Goal: Information Seeking & Learning: Learn about a topic

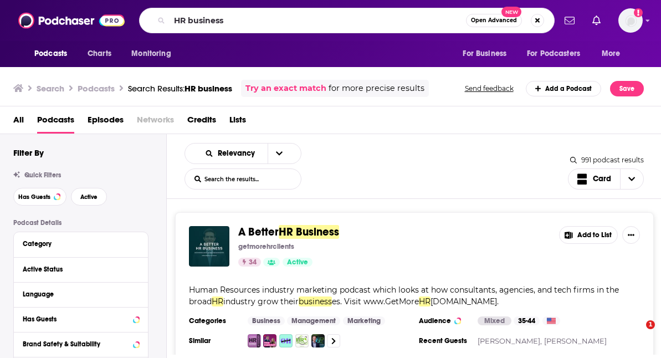
click at [308, 22] on input "HR business" at bounding box center [318, 21] width 297 height 18
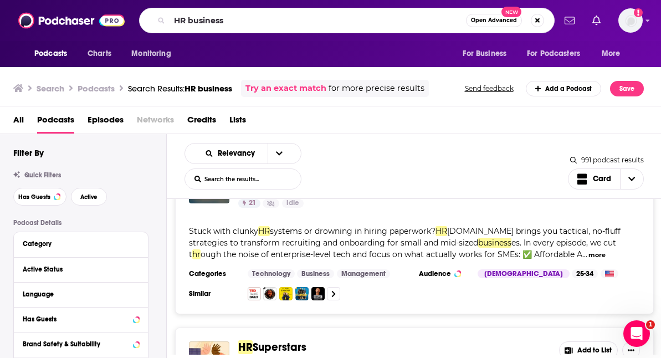
click at [308, 22] on input "HR business" at bounding box center [318, 21] width 297 height 18
type input "h"
type input "the pragmatic engineer"
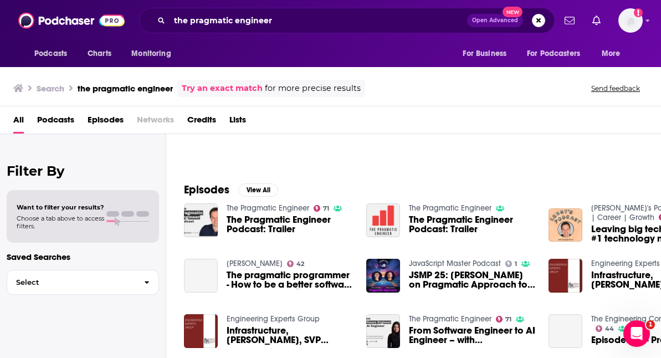
scroll to position [8, 0]
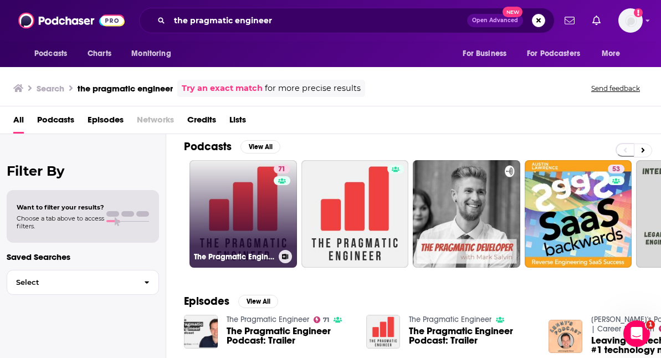
click at [229, 184] on link "71 The Pragmatic Engineer" at bounding box center [244, 214] width 108 height 108
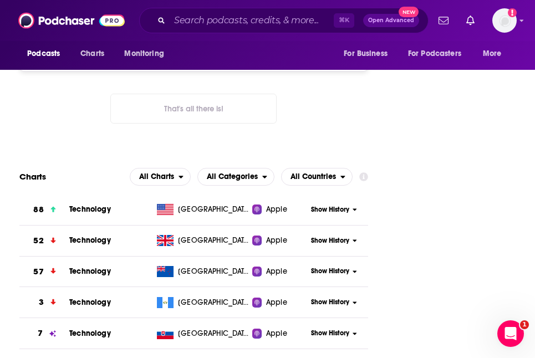
scroll to position [1793, 0]
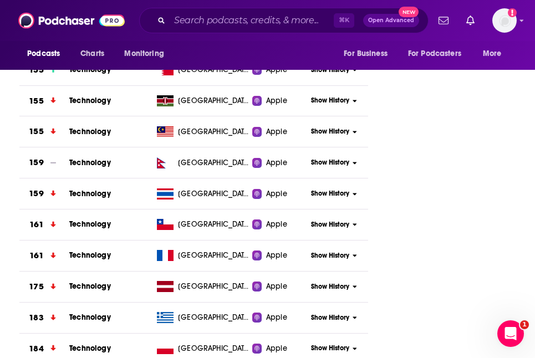
scroll to position [4191, 0]
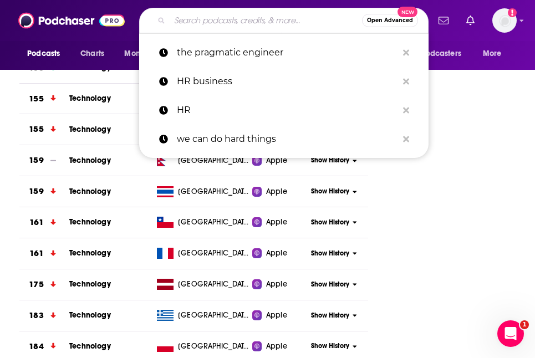
click at [269, 21] on input "Search podcasts, credits, & more..." at bounding box center [266, 21] width 192 height 18
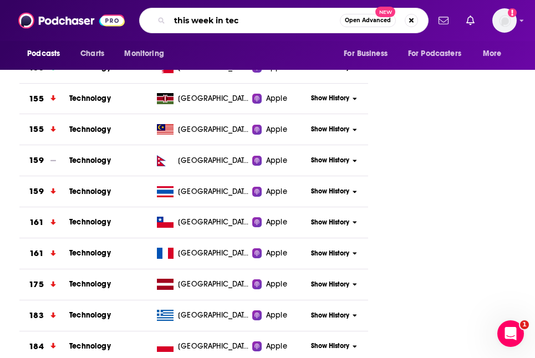
type input "this week in tech"
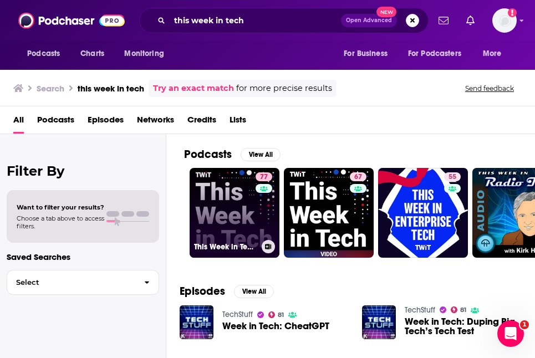
click at [208, 181] on link "77 This Week in Tech (Audio)" at bounding box center [235, 213] width 90 height 90
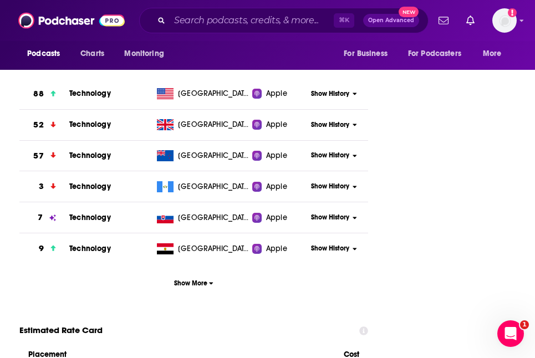
scroll to position [1919, 0]
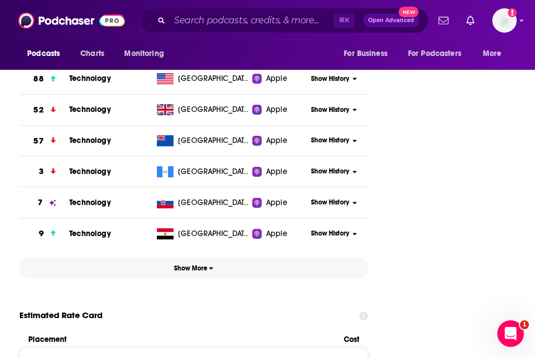
click at [202, 258] on button "Show More" at bounding box center [193, 268] width 349 height 21
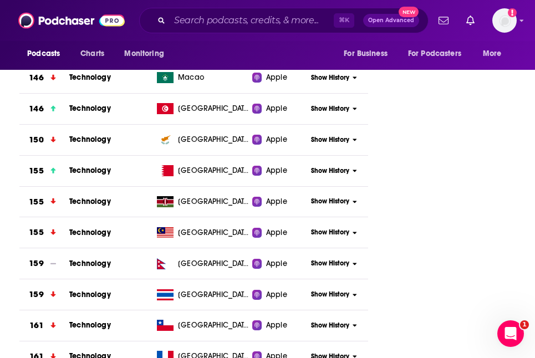
scroll to position [4089, 0]
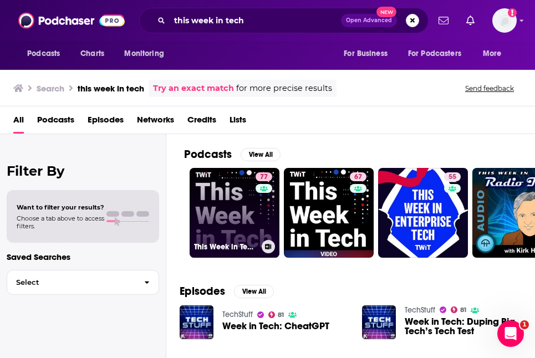
click at [234, 187] on link "77 This Week in Tech (Audio)" at bounding box center [235, 213] width 90 height 90
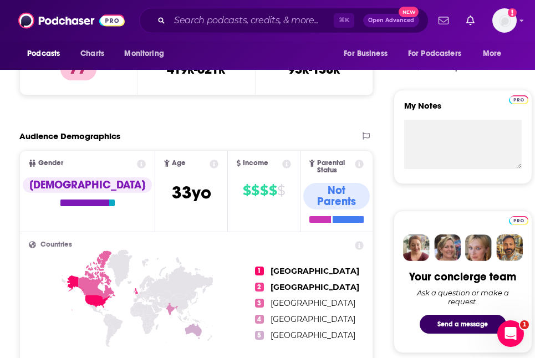
scroll to position [400, 0]
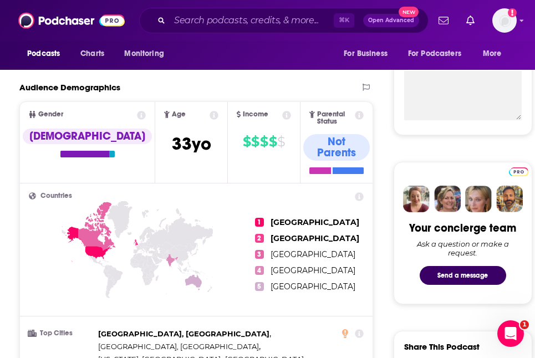
click at [293, 249] on span "[GEOGRAPHIC_DATA]" at bounding box center [313, 254] width 85 height 10
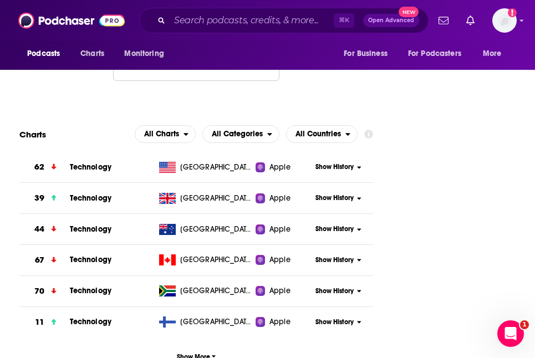
scroll to position [2155, 0]
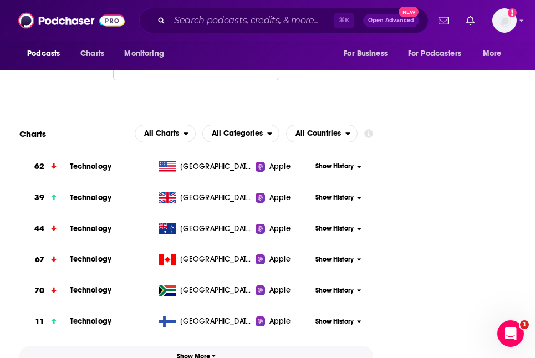
click at [203, 353] on span "Show More" at bounding box center [196, 357] width 39 height 8
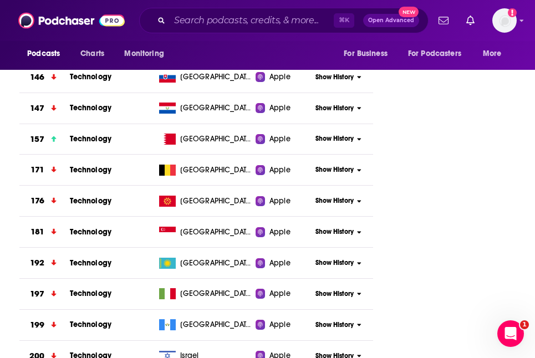
scroll to position [3859, 0]
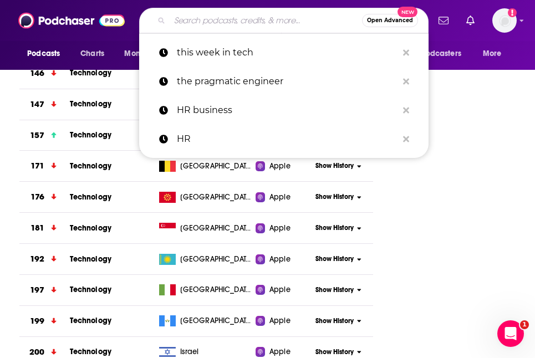
click at [244, 22] on input "Search podcasts, credits, & more..." at bounding box center [266, 21] width 192 height 18
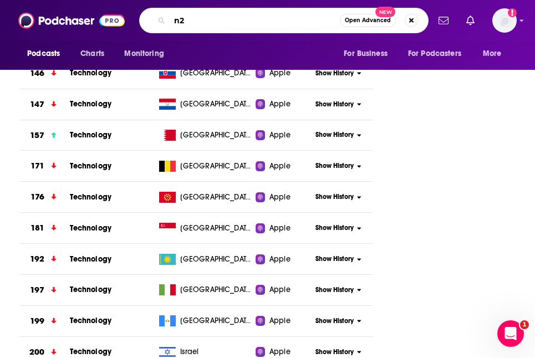
type input "n2k"
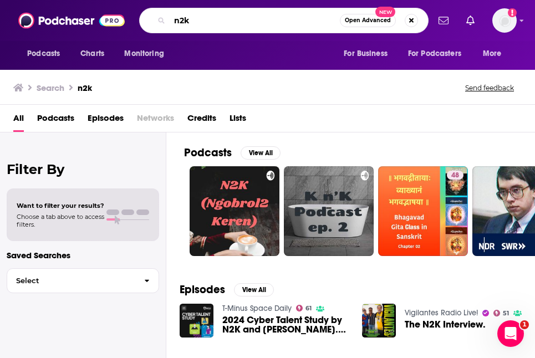
click at [236, 20] on input "n2k" at bounding box center [255, 21] width 170 height 18
type input "security now"
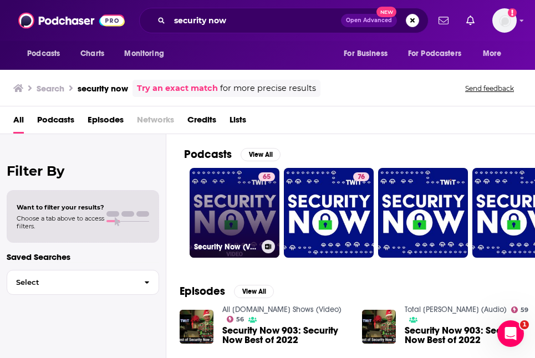
click at [232, 186] on link "65 Security Now (Video)" at bounding box center [235, 213] width 90 height 90
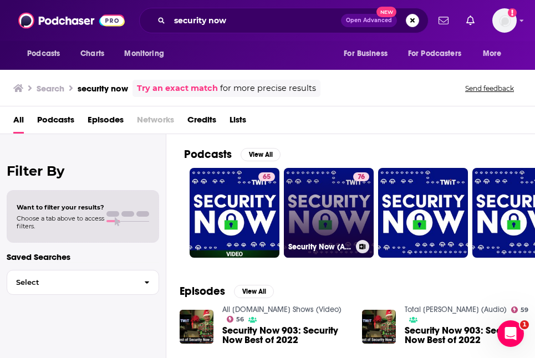
click at [320, 185] on link "76 Security Now (Audio)" at bounding box center [329, 213] width 90 height 90
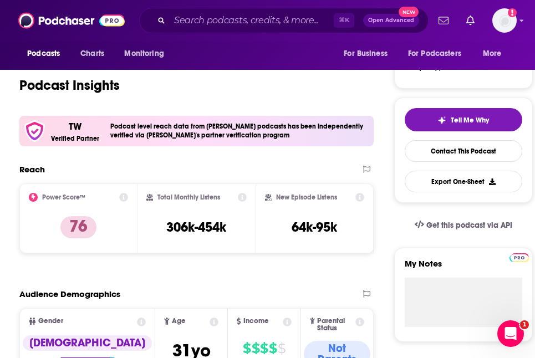
scroll to position [188, 0]
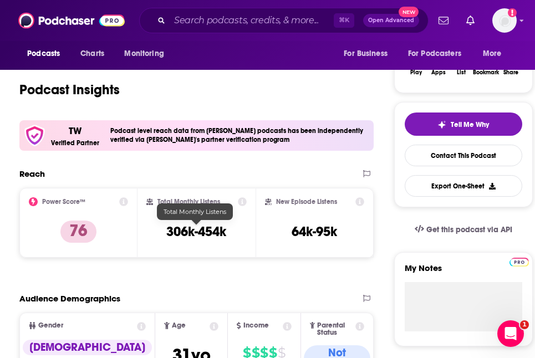
click at [201, 232] on h3 "306k-454k" at bounding box center [196, 231] width 60 height 17
copy div "306k-454k"
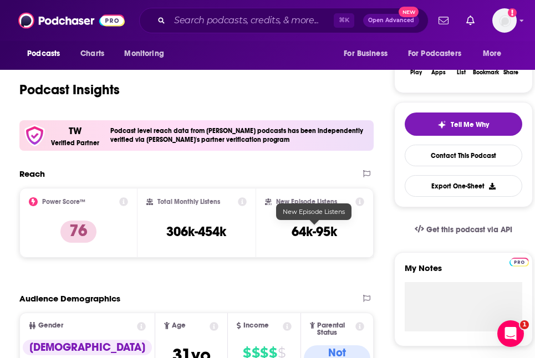
click at [309, 238] on h3 "64k-95k" at bounding box center [314, 231] width 45 height 17
click at [310, 232] on h3 "64k-95k" at bounding box center [314, 231] width 45 height 17
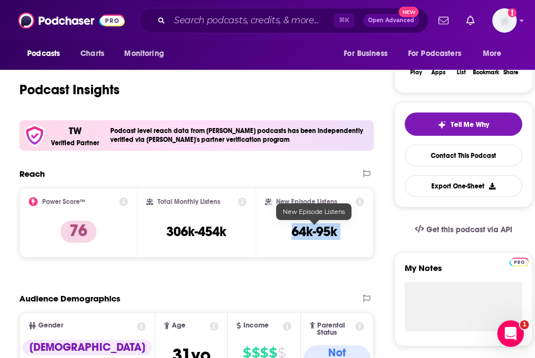
copy div "64k-95k Export One-Sheet"
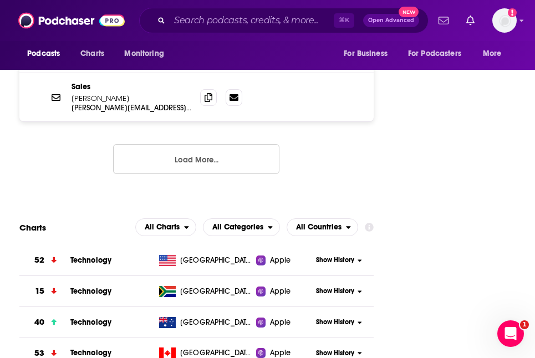
scroll to position [2057, 0]
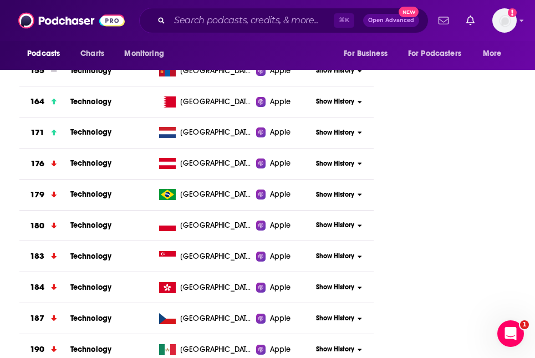
scroll to position [4221, 0]
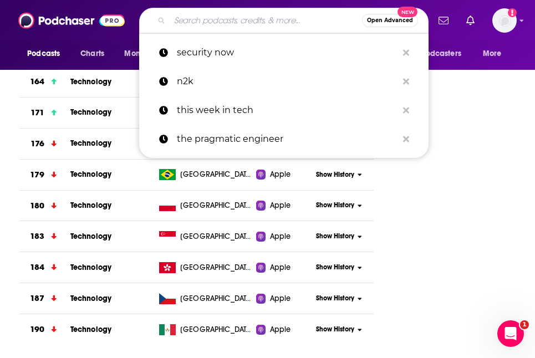
click at [215, 17] on input "Search podcasts, credits, & more..." at bounding box center [266, 21] width 192 height 18
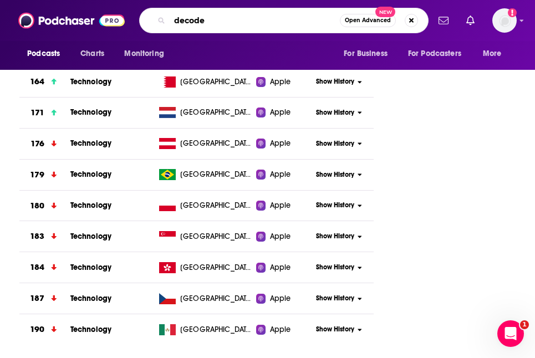
type input "decoder"
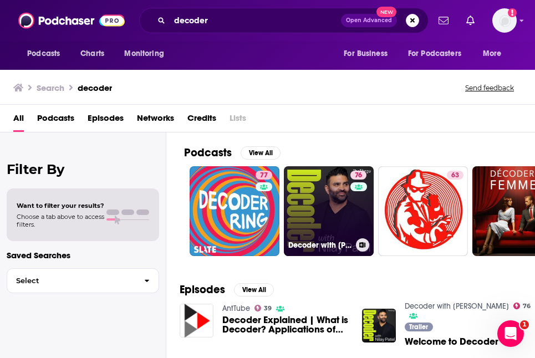
click at [326, 190] on link "76 Decoder with [PERSON_NAME]" at bounding box center [329, 211] width 90 height 90
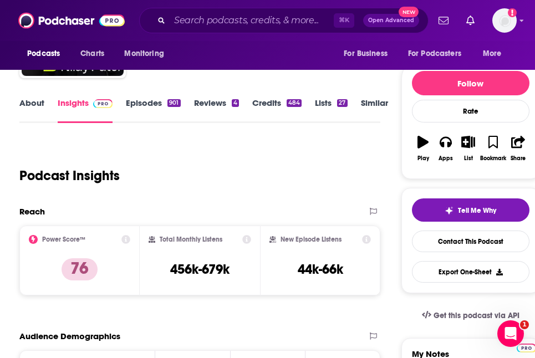
scroll to position [105, 0]
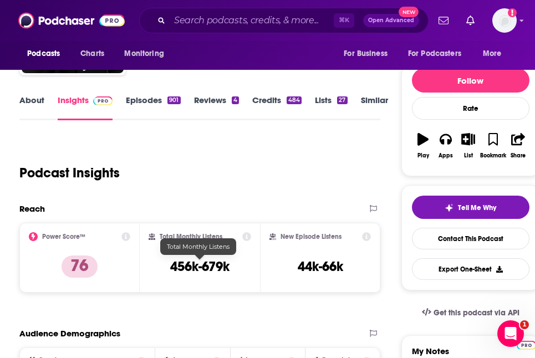
click at [198, 264] on h3 "456k-679k" at bounding box center [199, 266] width 59 height 17
copy div "456k-679k"
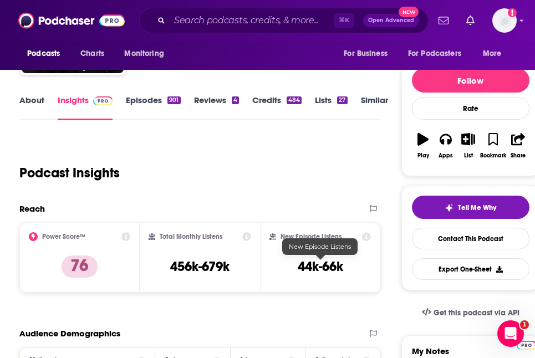
click at [298, 266] on h3 "44k-66k" at bounding box center [320, 266] width 45 height 17
copy div "44k-66k Export One-Sheet"
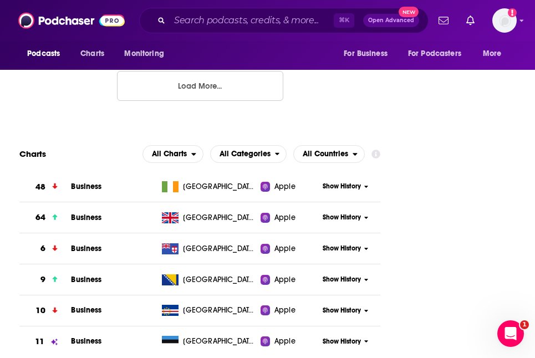
scroll to position [2070, 0]
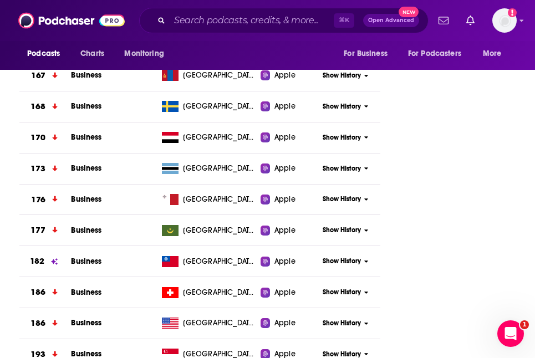
scroll to position [4041, 0]
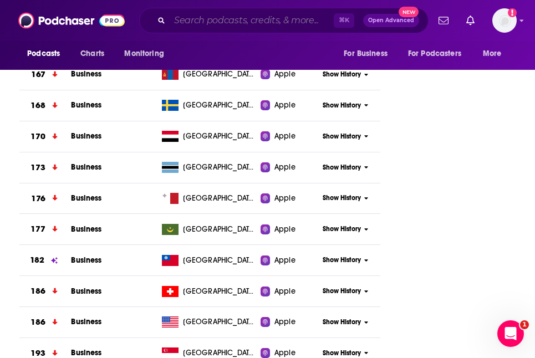
click at [236, 14] on input "Search podcasts, credits, & more..." at bounding box center [252, 21] width 164 height 18
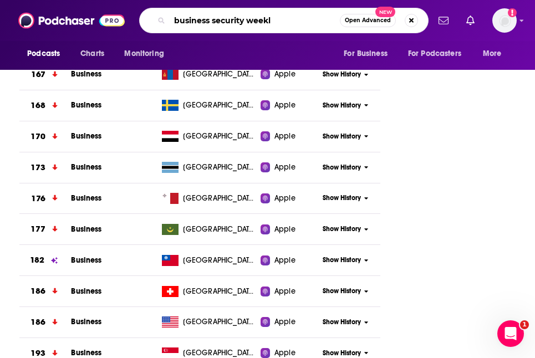
type input "business security weekly"
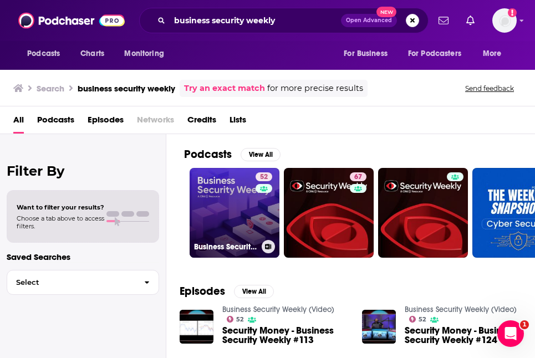
click at [218, 187] on link "52 Business Security Weekly (Video)" at bounding box center [235, 213] width 90 height 90
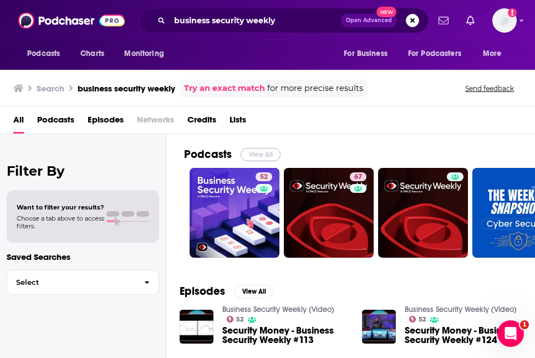
click at [266, 152] on button "View All" at bounding box center [261, 154] width 40 height 13
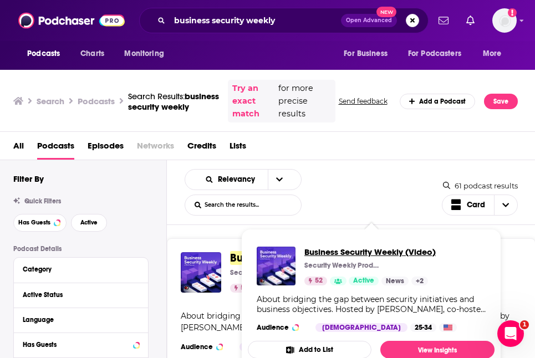
click at [338, 253] on span "Business Security Weekly (Video)" at bounding box center [369, 252] width 131 height 11
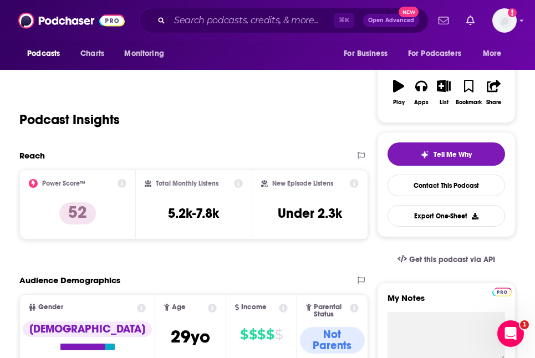
scroll to position [231, 0]
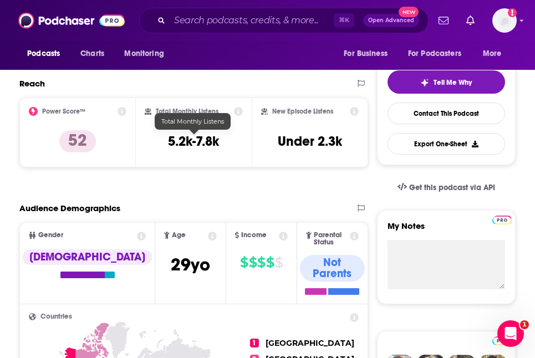
click at [213, 141] on h3 "5.2k-7.8k" at bounding box center [193, 141] width 51 height 17
copy div "5.2k-7.8k"
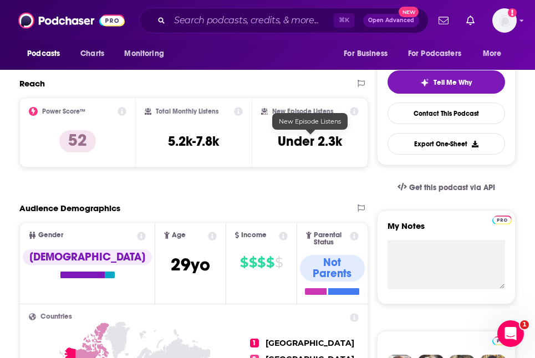
click at [324, 138] on h3 "Under 2.3k" at bounding box center [310, 141] width 64 height 17
copy div "Under 2.3k Export One-Sheet"
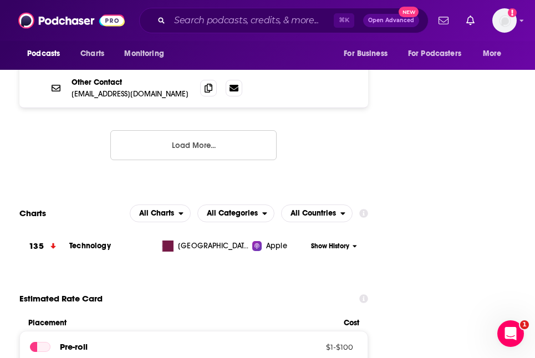
scroll to position [1369, 0]
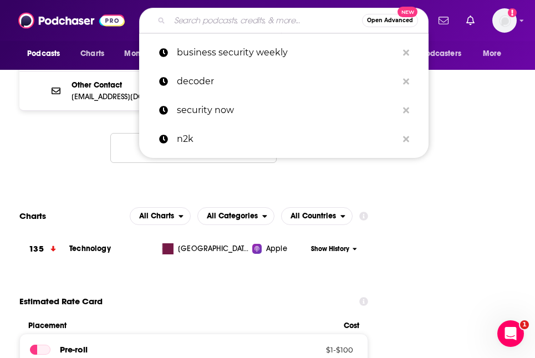
click at [222, 22] on input "Search podcasts, credits, & more..." at bounding box center [266, 21] width 192 height 18
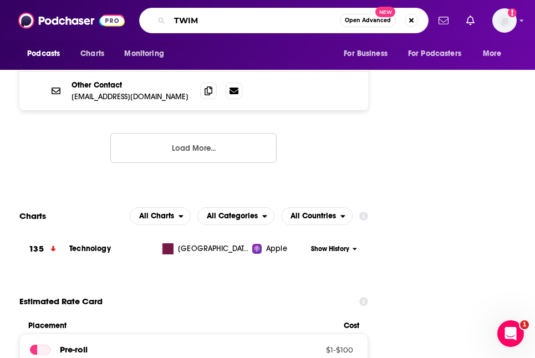
type input "TWIML"
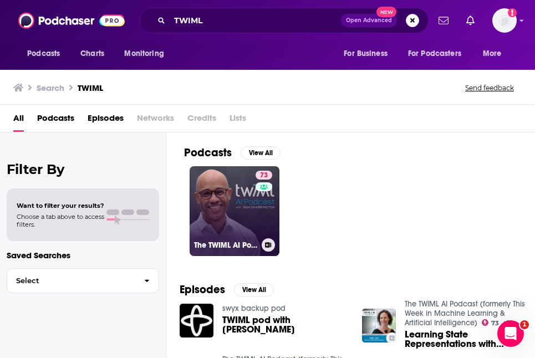
click at [236, 210] on link "73 The TWIML AI Podcast (formerly This Week in Machine Learning & Artificial In…" at bounding box center [235, 211] width 90 height 90
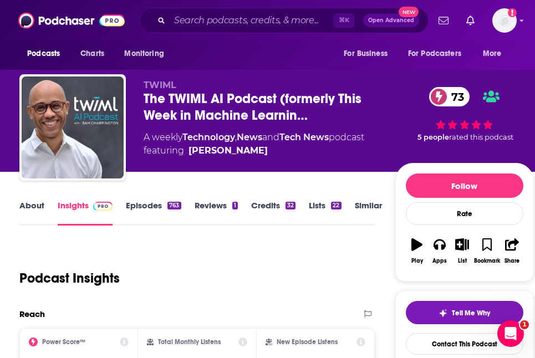
scroll to position [169, 0]
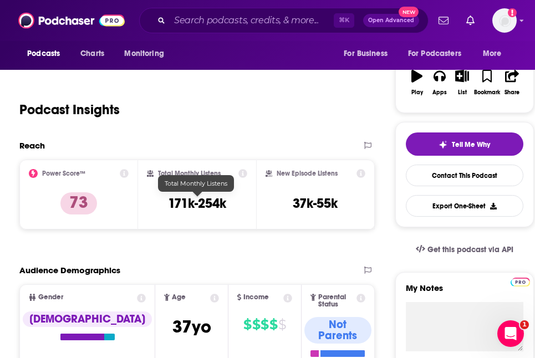
click at [208, 198] on h3 "171k-254k" at bounding box center [197, 203] width 58 height 17
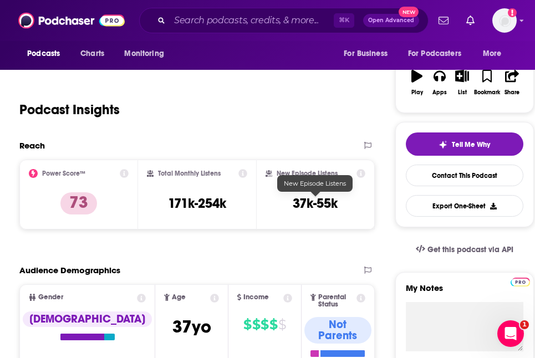
click at [322, 203] on h3 "37k-55k" at bounding box center [315, 203] width 45 height 17
copy div "37k-55k Export One-Sheet"
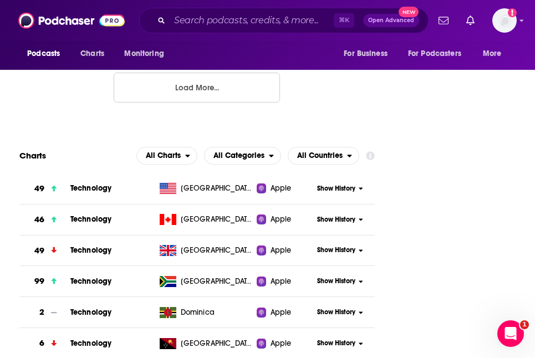
scroll to position [2012, 0]
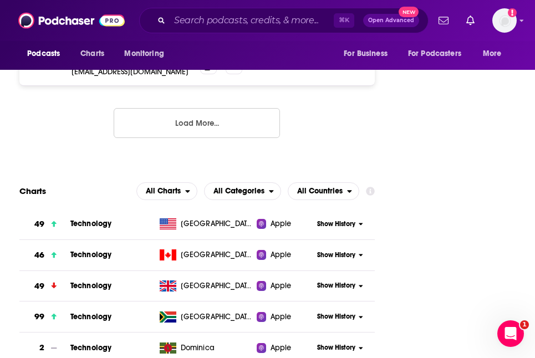
scroll to position [1972, 0]
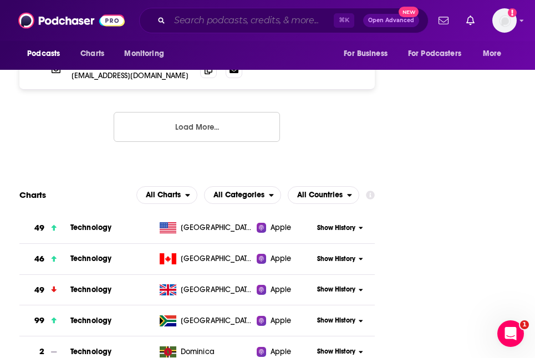
click at [251, 13] on input "Search podcasts, credits, & more..." at bounding box center [252, 21] width 164 height 18
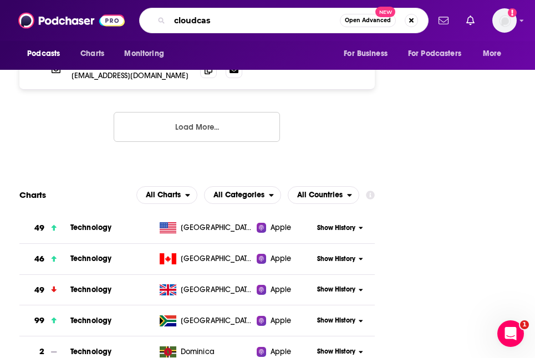
type input "cloudcast"
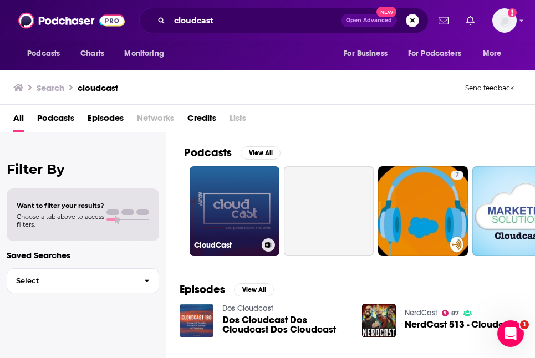
click at [234, 185] on link "CloudCast" at bounding box center [235, 211] width 90 height 90
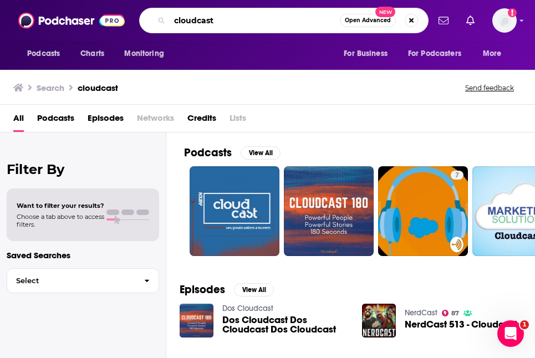
click at [175, 18] on input "cloudcast" at bounding box center [255, 21] width 170 height 18
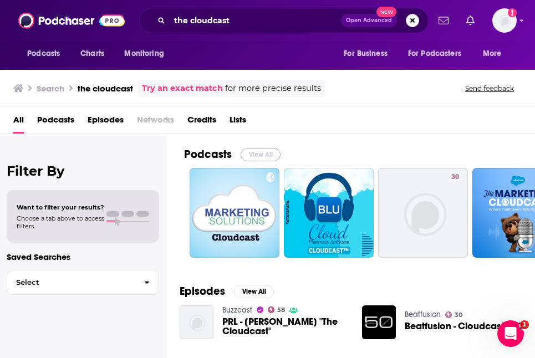
click at [259, 154] on button "View All" at bounding box center [261, 154] width 40 height 13
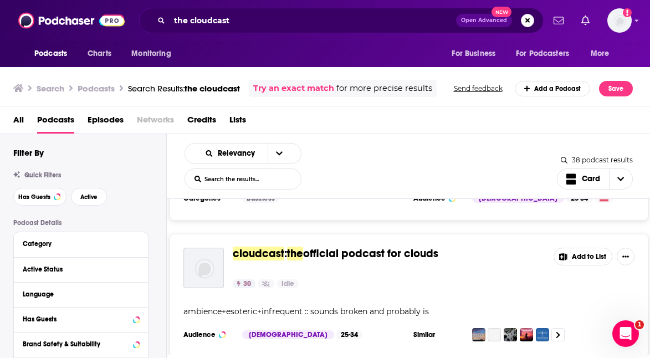
scroll to position [307, 0]
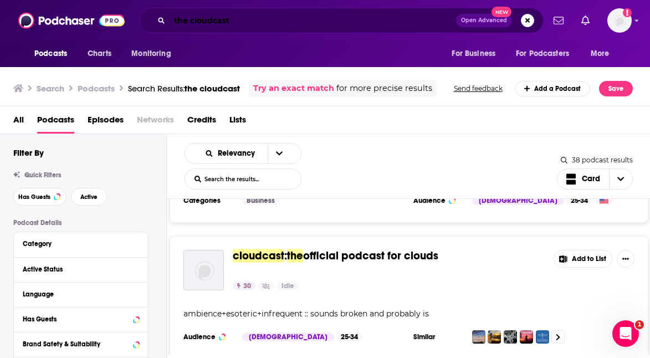
click at [252, 22] on input "the cloudcast" at bounding box center [313, 21] width 287 height 18
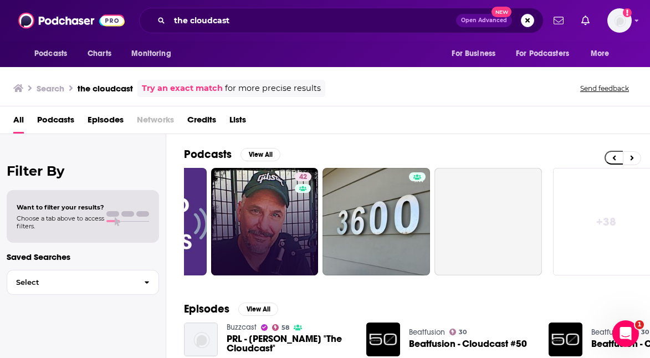
scroll to position [0, 552]
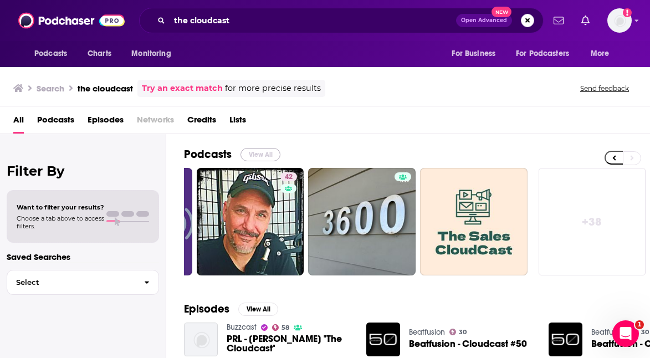
click at [259, 150] on button "View All" at bounding box center [261, 154] width 40 height 13
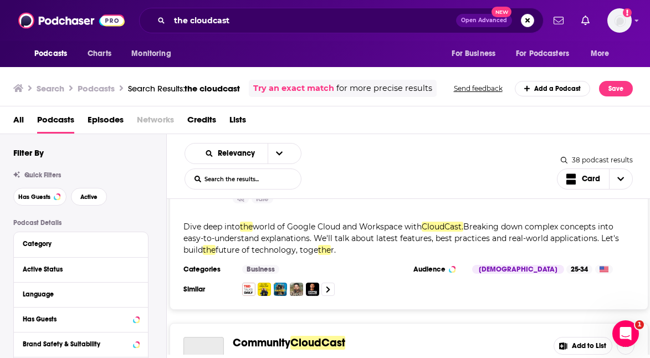
scroll to position [1579, 0]
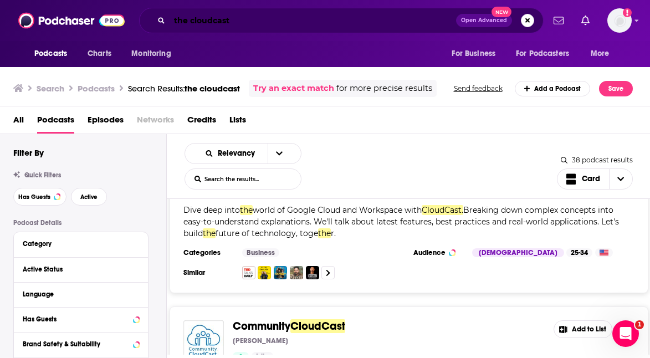
click at [213, 19] on input "the cloudcast" at bounding box center [313, 21] width 287 height 18
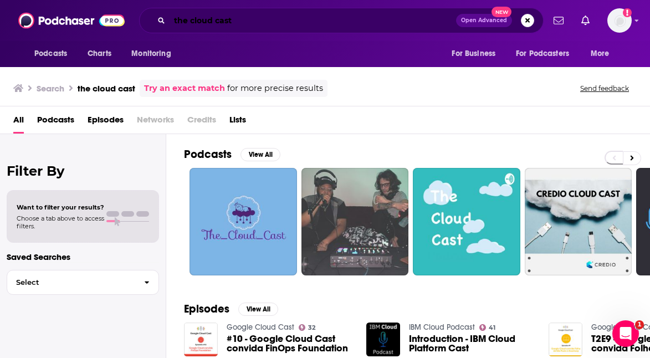
click at [216, 21] on input "the cloud cast" at bounding box center [313, 21] width 287 height 18
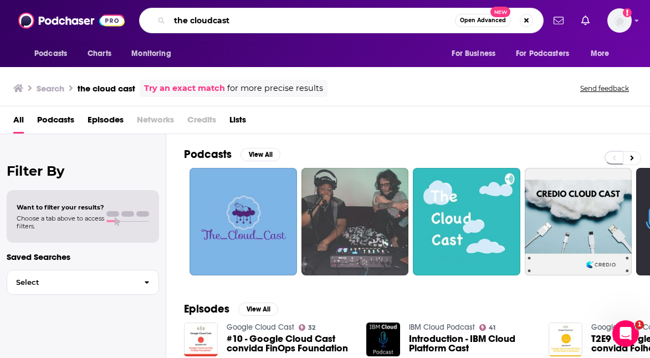
type input "the cloudcast"
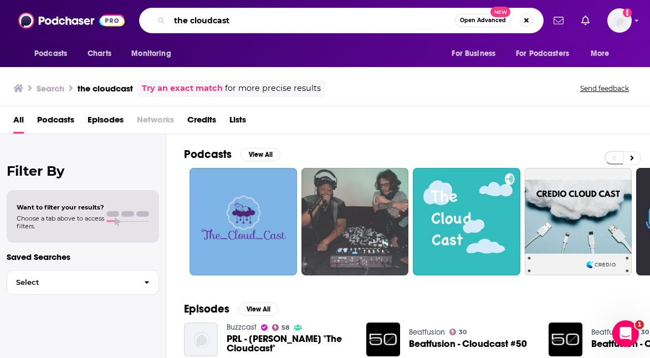
click at [244, 19] on input "the cloudcast" at bounding box center [312, 21] width 285 height 18
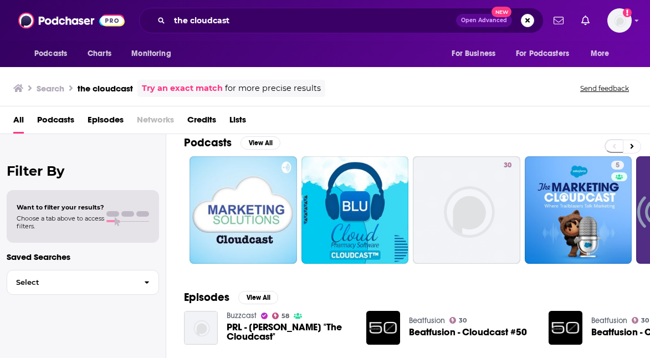
scroll to position [9, 0]
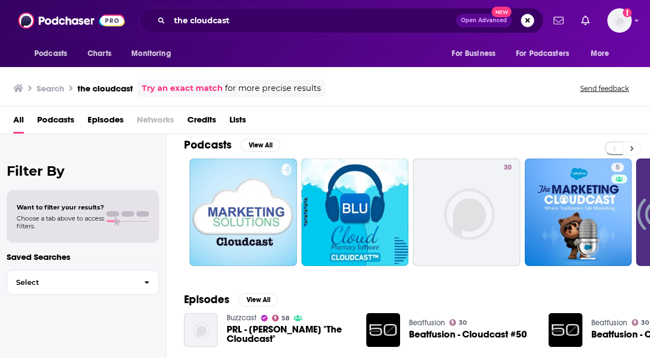
click at [634, 150] on button at bounding box center [632, 149] width 18 height 14
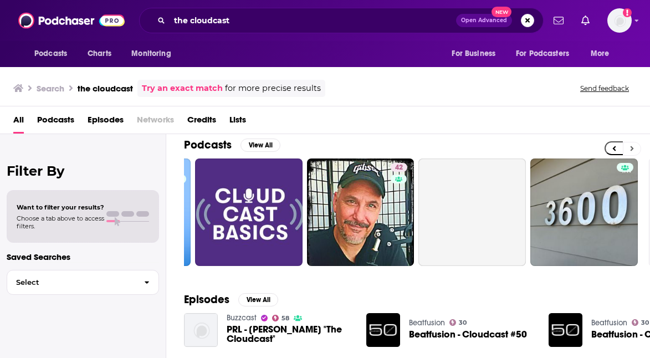
scroll to position [0, 466]
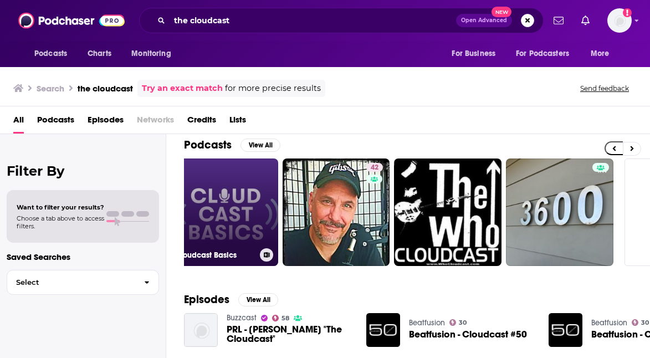
click at [231, 186] on link "Cloudcast Basics" at bounding box center [225, 213] width 108 height 108
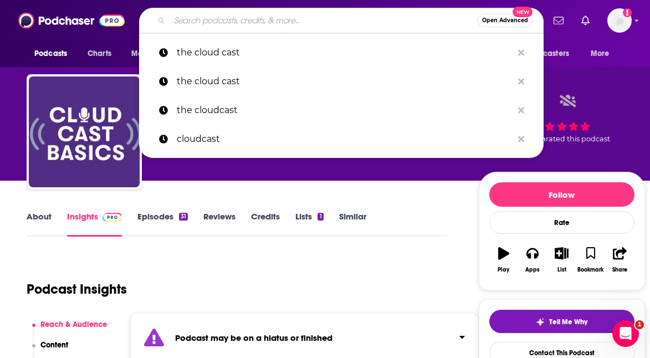
click at [288, 21] on input "Search podcasts, credits, & more..." at bounding box center [324, 21] width 308 height 18
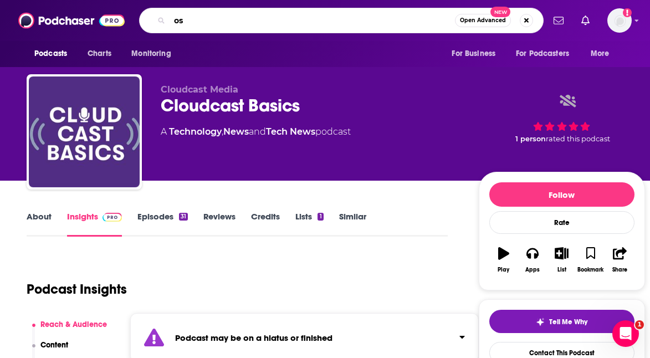
type input "o"
type input "software engineering daily"
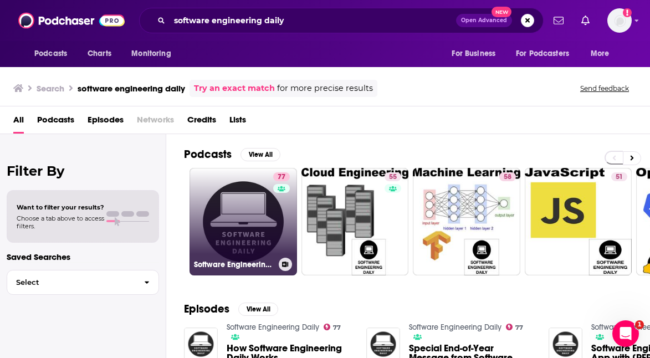
click at [234, 204] on link "77 Software Engineering Daily" at bounding box center [244, 222] width 108 height 108
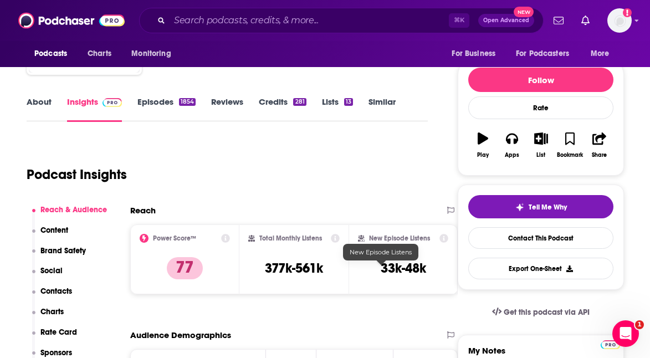
scroll to position [142, 0]
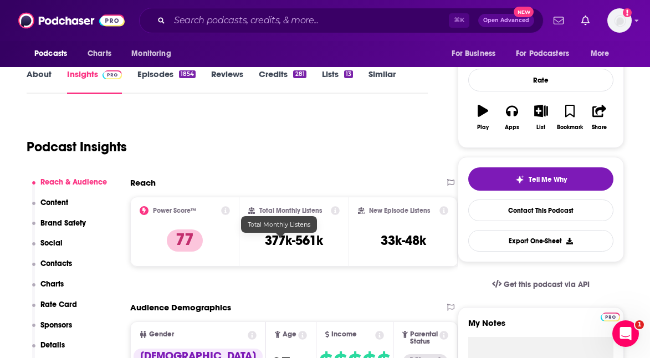
click at [297, 239] on h3 "377k-561k" at bounding box center [294, 240] width 58 height 17
copy div "377k-561k"
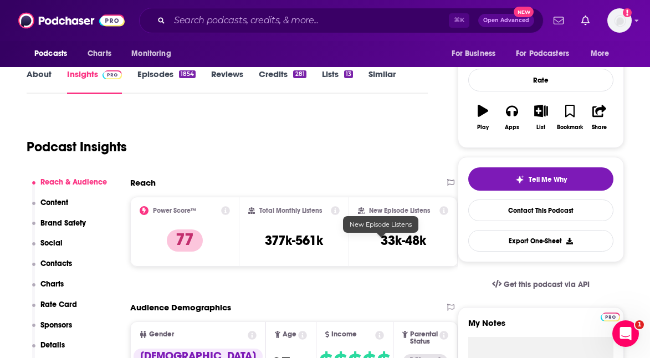
click at [389, 246] on h3 "33k-48k" at bounding box center [403, 240] width 45 height 17
copy div "33k-48k Export One-Sheet"
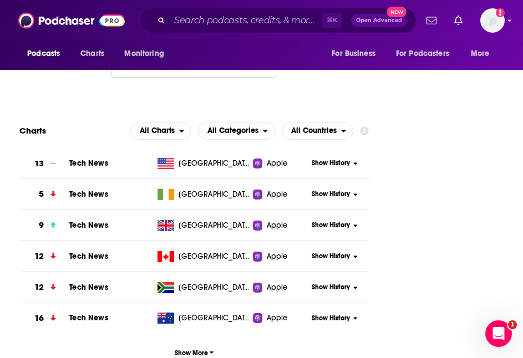
scroll to position [2075, 0]
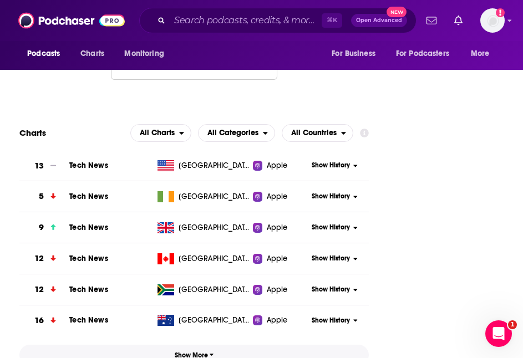
click at [198, 351] on span "Show More" at bounding box center [194, 355] width 39 height 8
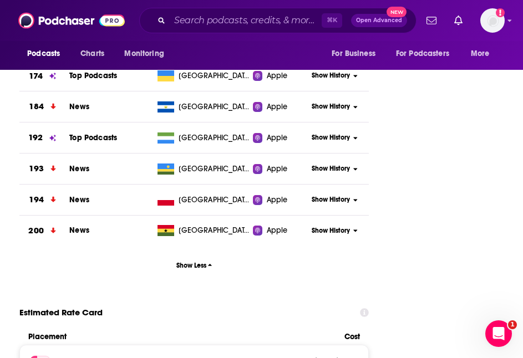
scroll to position [7122, 0]
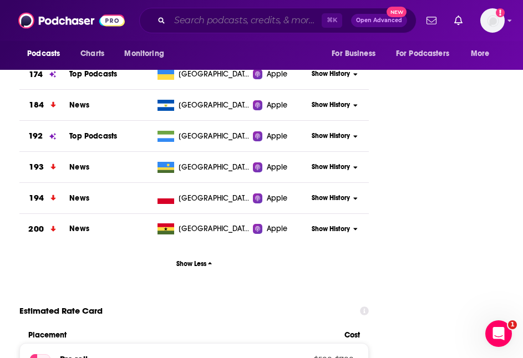
click at [226, 16] on input "Search podcasts, credits, & more..." at bounding box center [246, 21] width 152 height 18
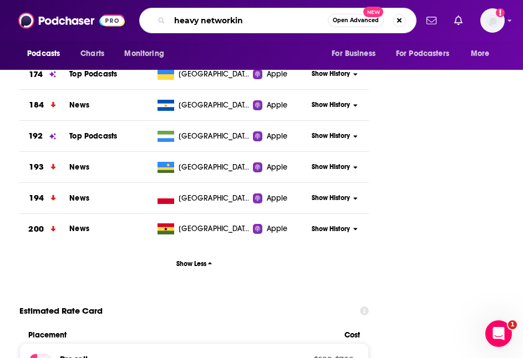
type input "heavy networking"
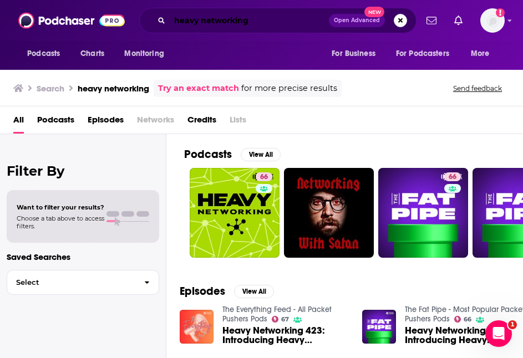
click at [278, 17] on input "heavy networking" at bounding box center [249, 21] width 159 height 18
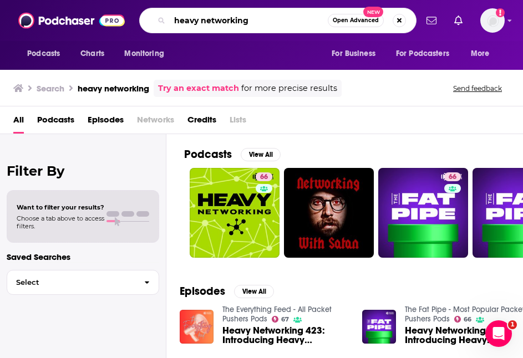
click at [278, 17] on input "heavy networking" at bounding box center [249, 21] width 158 height 18
type input "defense in depth"
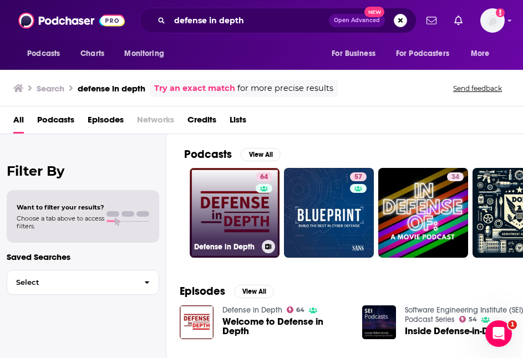
click at [223, 197] on link "64 Defense in Depth" at bounding box center [235, 213] width 90 height 90
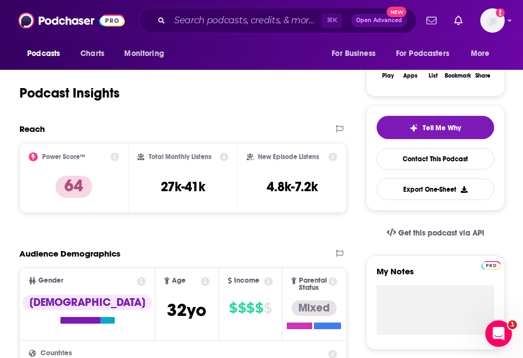
scroll to position [195, 0]
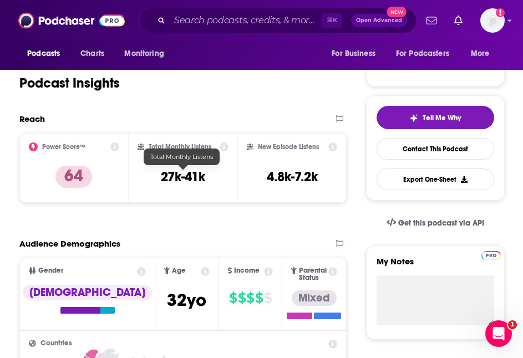
click at [203, 178] on h3 "27k-41k" at bounding box center [183, 177] width 44 height 17
copy div "27k-41k"
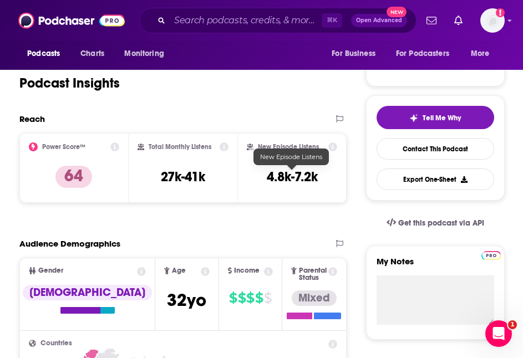
click at [308, 176] on h3 "4.8k-7.2k" at bounding box center [292, 177] width 51 height 17
copy div "4.8k-7.2k Export One-Sheet"
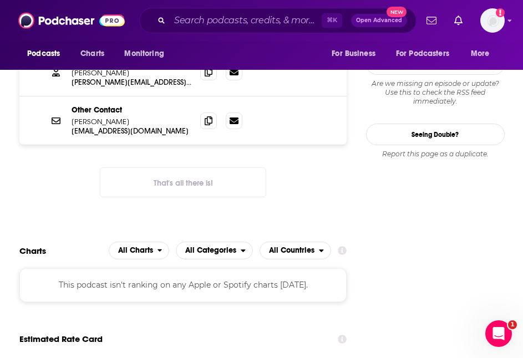
scroll to position [1251, 0]
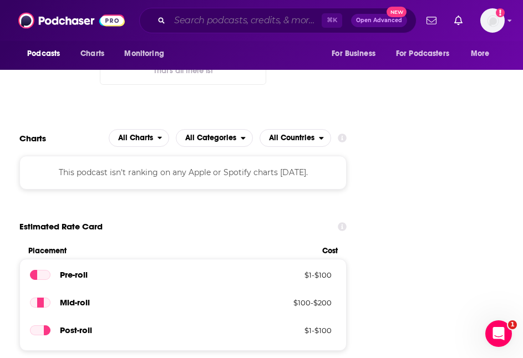
click at [208, 21] on input "Search podcasts, credits, & more..." at bounding box center [246, 21] width 152 height 18
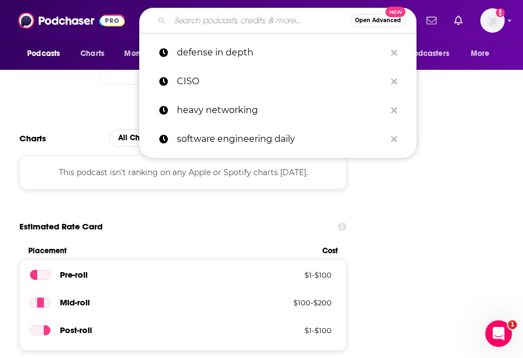
paste input "Network Automation Nerds"
type input "Network Automation Nerds"
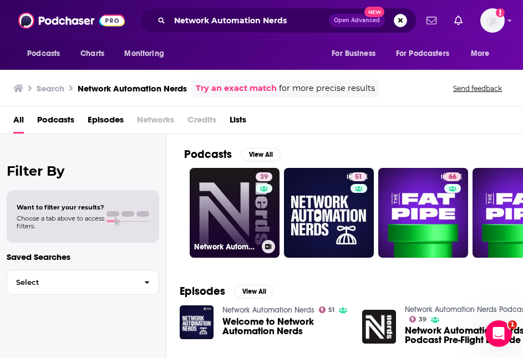
click at [219, 183] on link "39 Network Automation Nerds Podcast" at bounding box center [235, 213] width 90 height 90
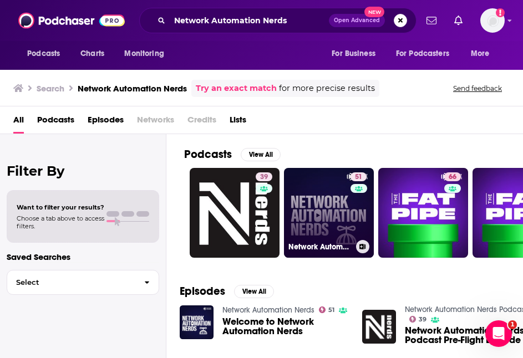
click at [312, 191] on link "51 Network Automation Nerds" at bounding box center [329, 213] width 90 height 90
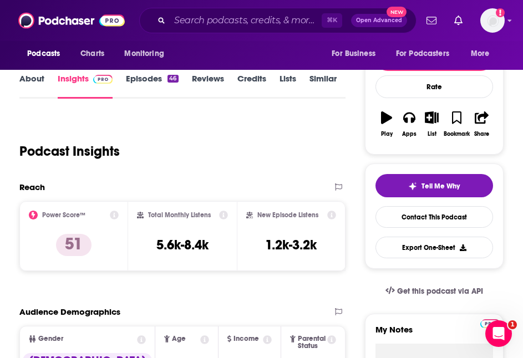
scroll to position [121, 0]
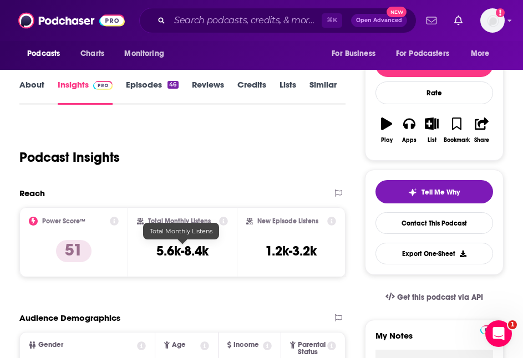
click at [182, 251] on h3 "5.6k-8.4k" at bounding box center [182, 251] width 52 height 17
copy div "5.6k-8.4k"
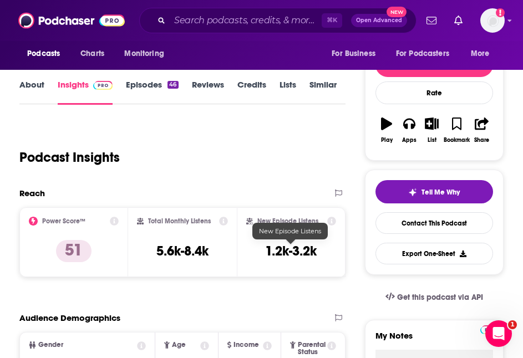
click at [281, 250] on h3 "1.2k-3.2k" at bounding box center [291, 251] width 52 height 17
copy div "1.2k-3.2k Export One-Sheet"
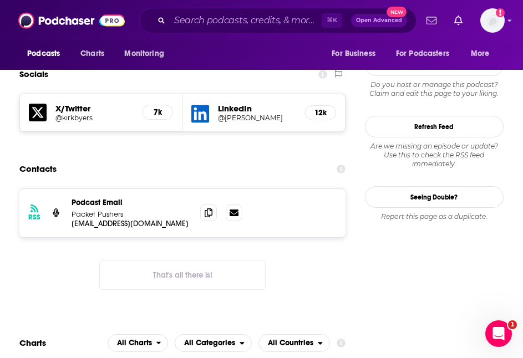
scroll to position [1062, 0]
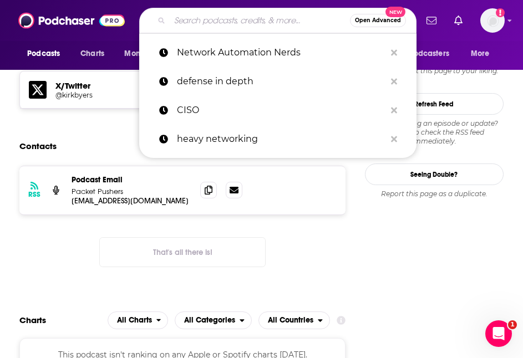
click at [221, 24] on input "Search podcasts, credits, & more..." at bounding box center [260, 21] width 180 height 18
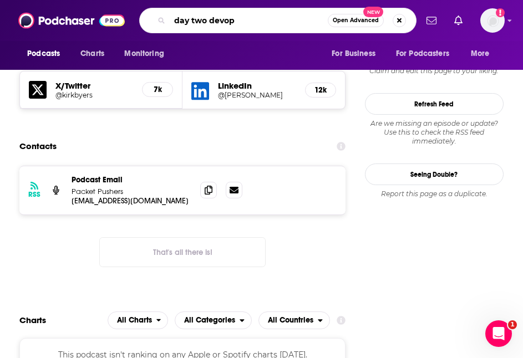
type input "day two devops"
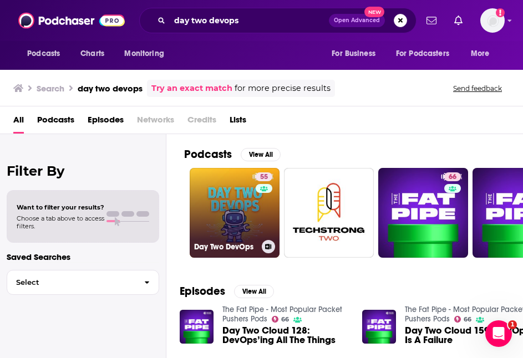
click at [225, 195] on link "55 Day Two DevOps" at bounding box center [235, 213] width 90 height 90
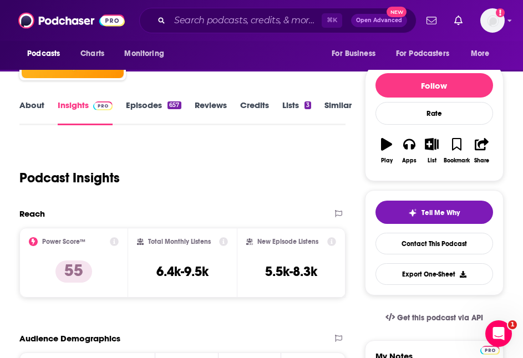
scroll to position [111, 0]
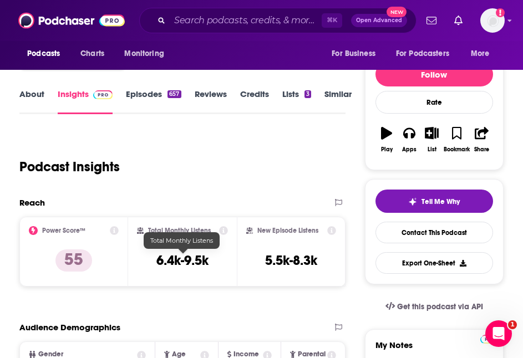
click at [183, 267] on h3 "6.4k-9.5k" at bounding box center [182, 260] width 52 height 17
copy div "6.4k-9.5k"
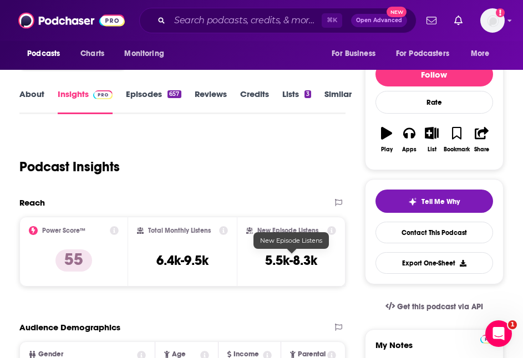
click at [299, 259] on h3 "5.5k-8.3k" at bounding box center [291, 260] width 52 height 17
copy div "5.5k-8.3k Export One-Sheet"
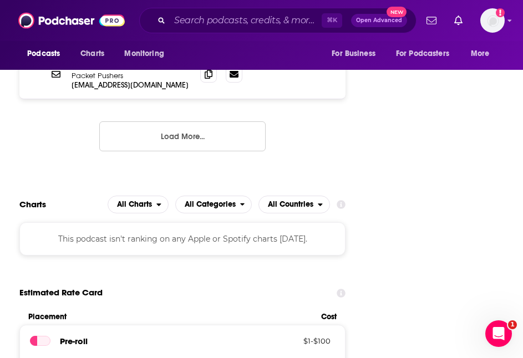
scroll to position [1370, 0]
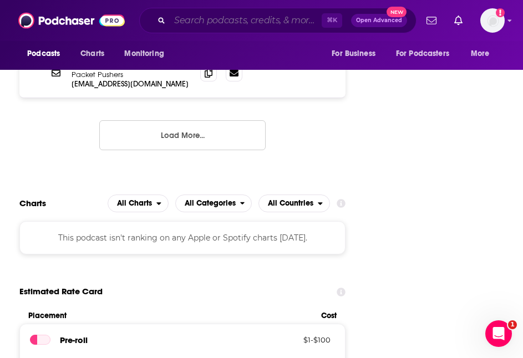
click at [235, 22] on input "Search podcasts, credits, & more..." at bounding box center [246, 21] width 152 height 18
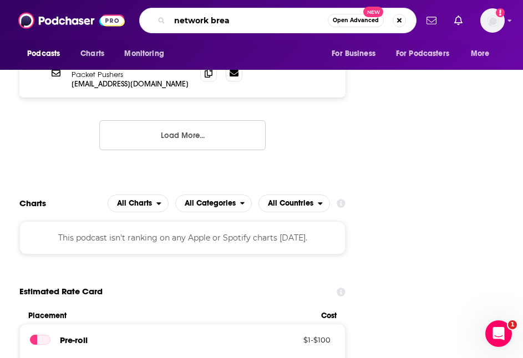
type input "network break"
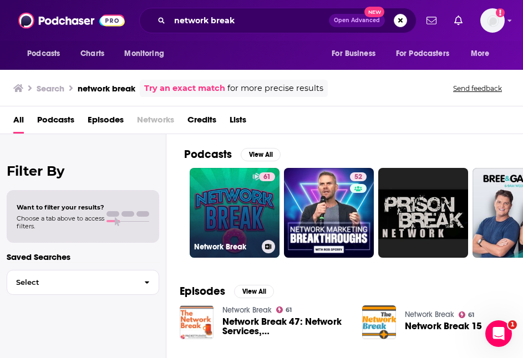
click at [230, 214] on link "61 Network Break" at bounding box center [235, 213] width 90 height 90
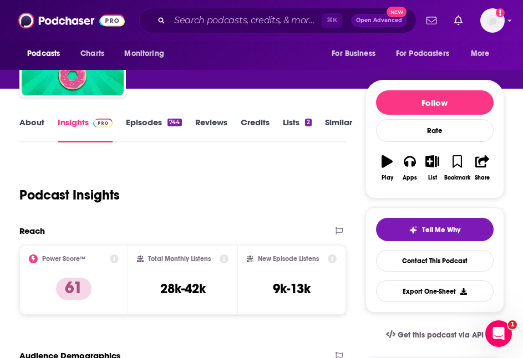
scroll to position [104, 0]
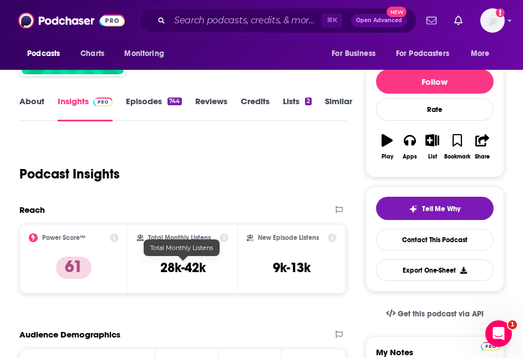
click at [186, 268] on h3 "28k-42k" at bounding box center [182, 267] width 45 height 17
copy div "28k-42k"
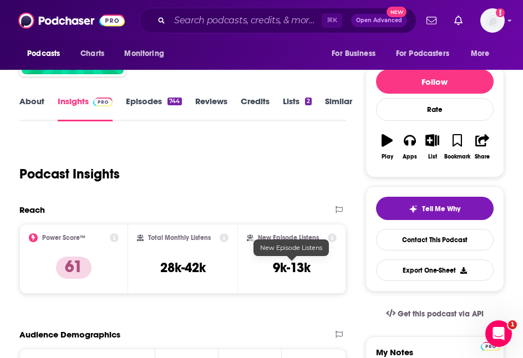
click at [297, 271] on h3 "9k-13k" at bounding box center [292, 267] width 38 height 17
copy div "9k-13k Export One-Sheet"
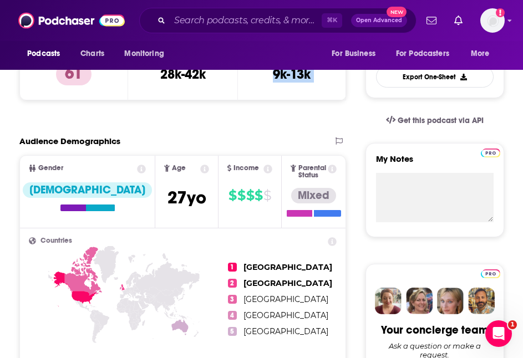
scroll to position [317, 0]
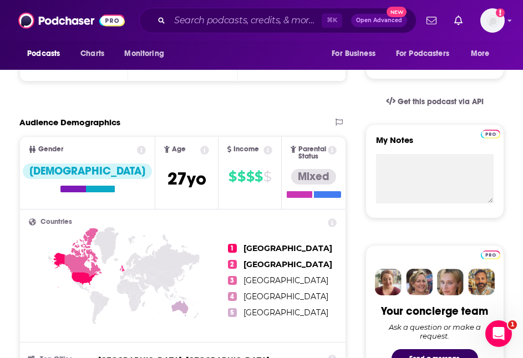
click at [328, 308] on ul "1 United States 2 United Kingdom 3 Canada 4 Ireland 5 Australia" at bounding box center [282, 280] width 109 height 124
click at [223, 19] on input "Search podcasts, credits, & more..." at bounding box center [246, 21] width 152 height 18
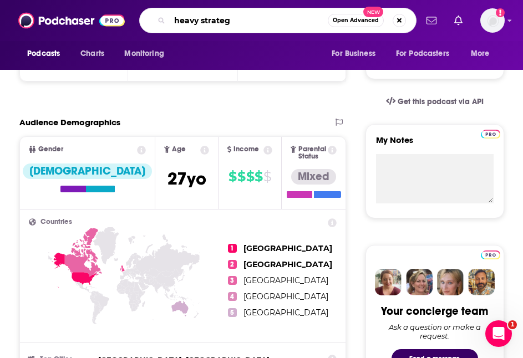
type input "heavy strategy"
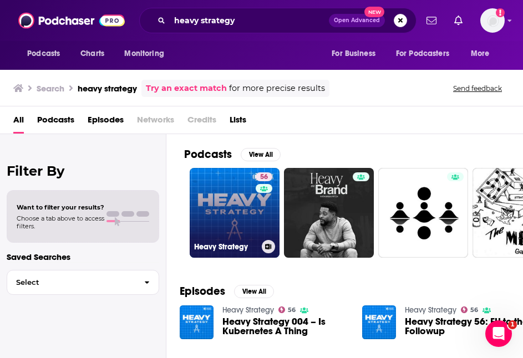
click at [229, 189] on link "56 Heavy Strategy" at bounding box center [235, 213] width 90 height 90
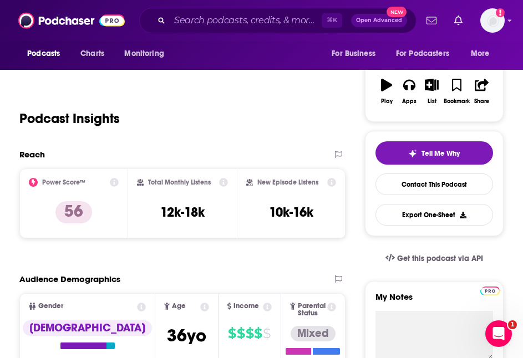
scroll to position [180, 0]
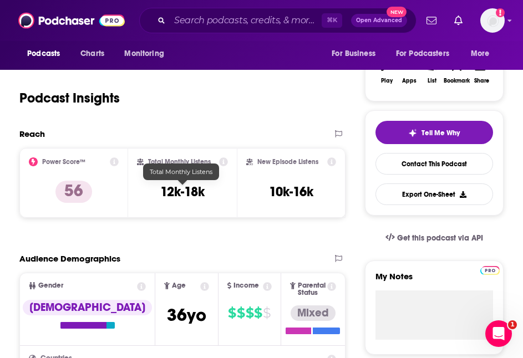
click at [182, 192] on h3 "12k-18k" at bounding box center [182, 191] width 44 height 17
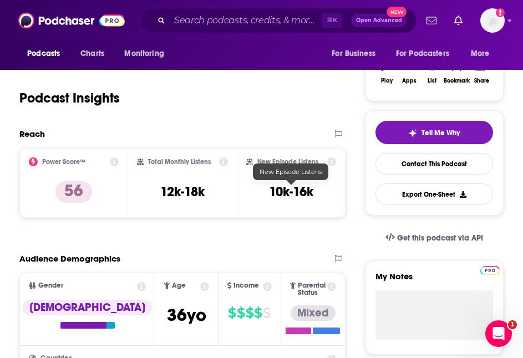
click at [300, 198] on h3 "10k-16k" at bounding box center [291, 191] width 44 height 17
click at [252, 200] on div "New Episode Listens 10k-16k" at bounding box center [291, 182] width 90 height 51
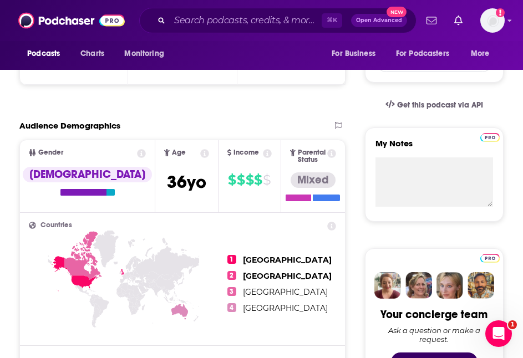
scroll to position [331, 0]
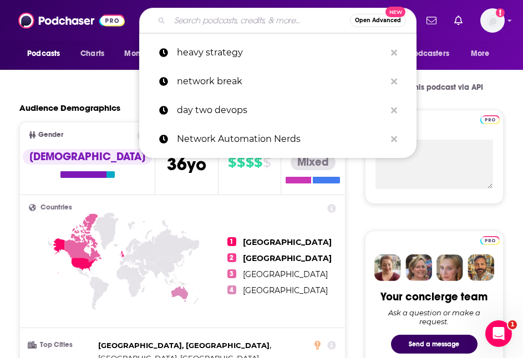
click at [225, 24] on input "Search podcasts, credits, & more..." at bounding box center [260, 21] width 180 height 18
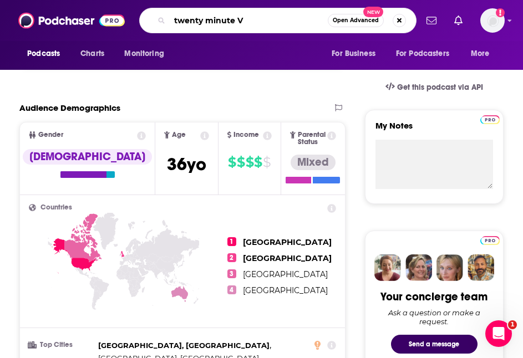
type input "twenty minute VC"
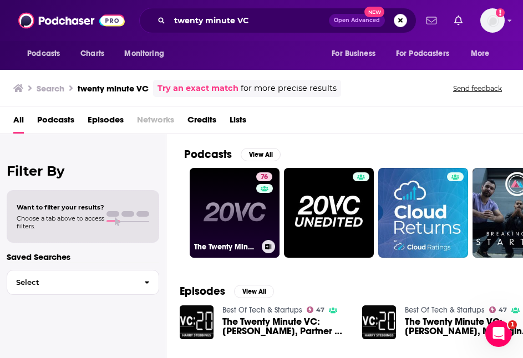
click at [212, 198] on link "76 The Twenty Minute VC (20VC): Venture Capital | Startup Funding | The Pitch" at bounding box center [235, 213] width 90 height 90
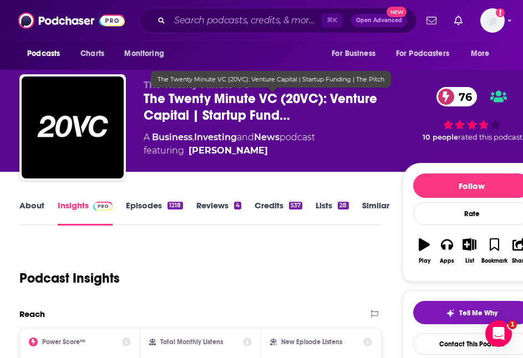
scroll to position [47, 0]
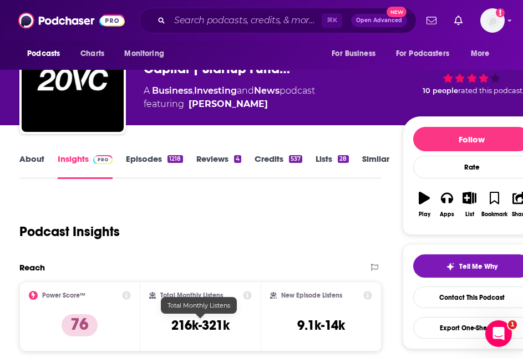
click at [198, 324] on h3 "216k-321k" at bounding box center [200, 325] width 58 height 17
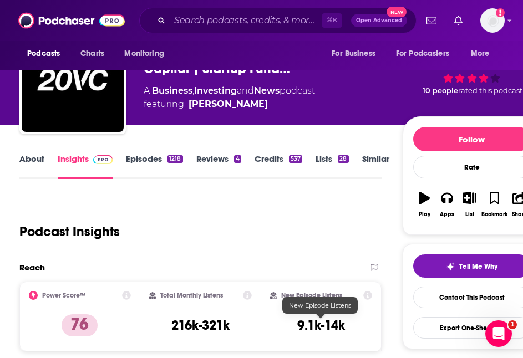
click at [326, 327] on h3 "9.1k-14k" at bounding box center [321, 325] width 48 height 17
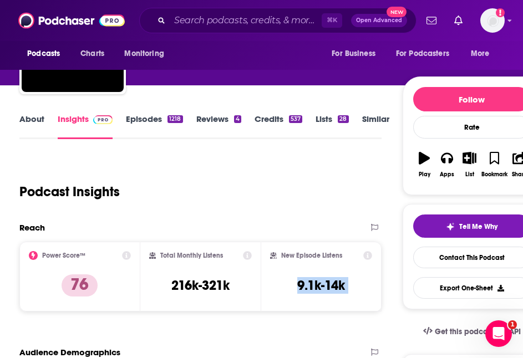
scroll to position [102, 0]
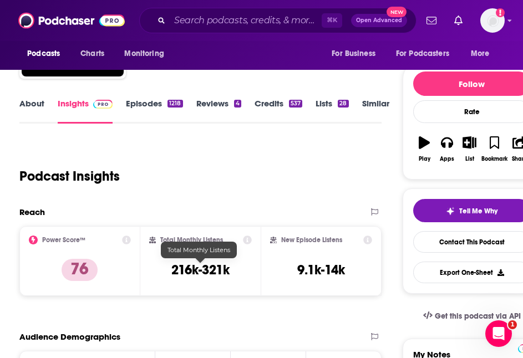
click at [204, 275] on h3 "216k-321k" at bounding box center [200, 270] width 58 height 17
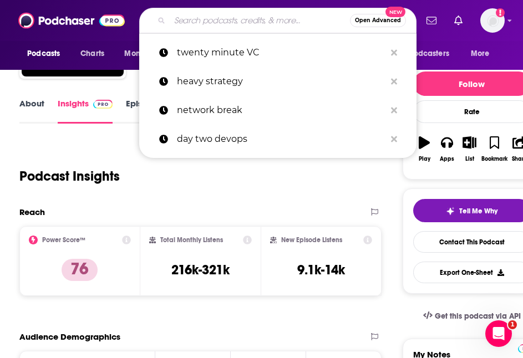
click at [222, 27] on input "Search podcasts, credits, & more..." at bounding box center [260, 21] width 180 height 18
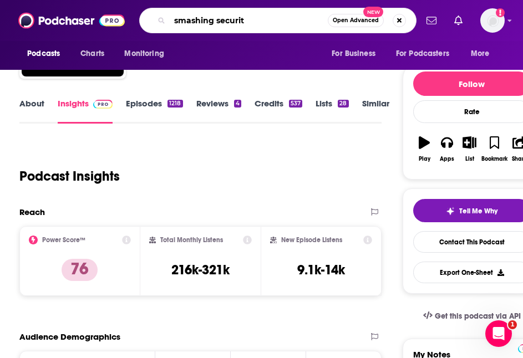
type input "smashing security"
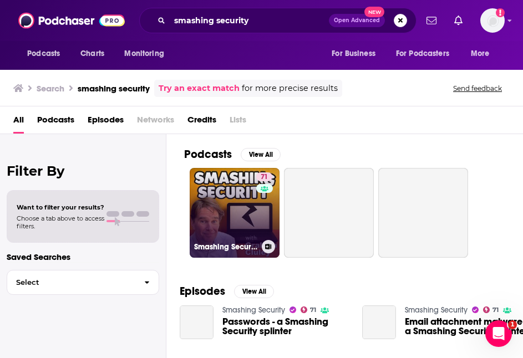
click at [225, 205] on link "71 Smashing Security" at bounding box center [235, 213] width 90 height 90
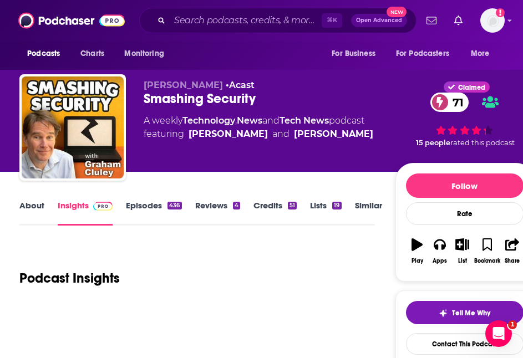
scroll to position [96, 0]
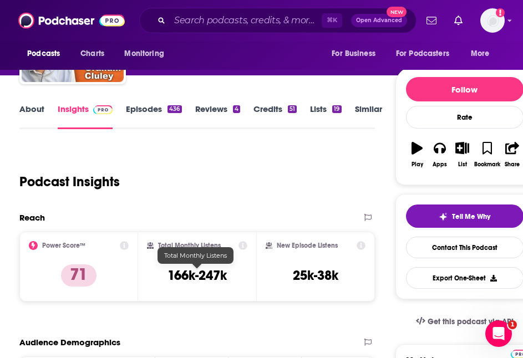
click at [208, 273] on h3 "166k-247k" at bounding box center [196, 275] width 59 height 17
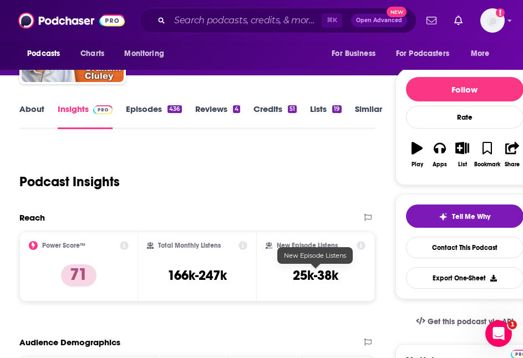
click at [325, 275] on h3 "25k-38k" at bounding box center [315, 275] width 45 height 17
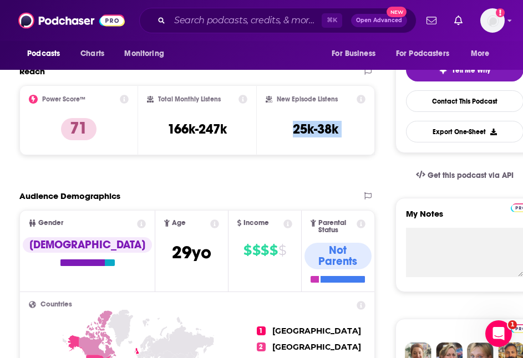
scroll to position [375, 0]
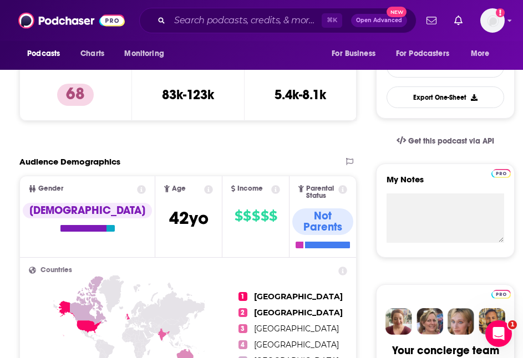
scroll to position [273, 0]
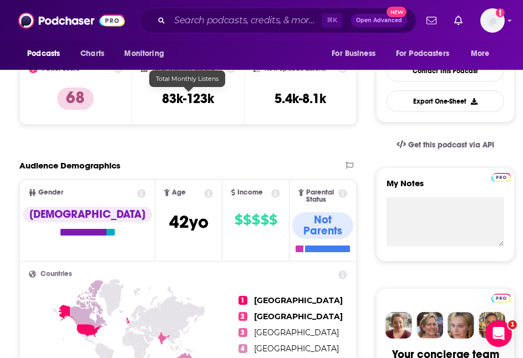
click at [200, 94] on h3 "83k-123k" at bounding box center [188, 98] width 52 height 17
copy div "83k-123k"
click at [183, 104] on h3 "83k-123k" at bounding box center [188, 98] width 52 height 17
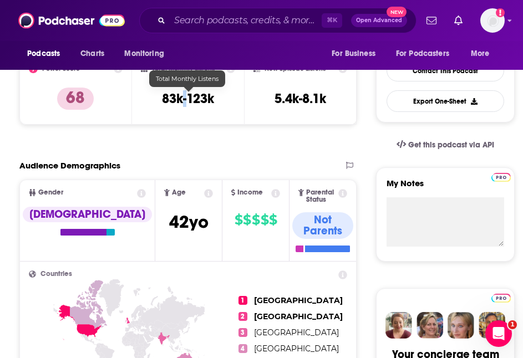
click at [183, 104] on h3 "83k-123k" at bounding box center [188, 98] width 52 height 17
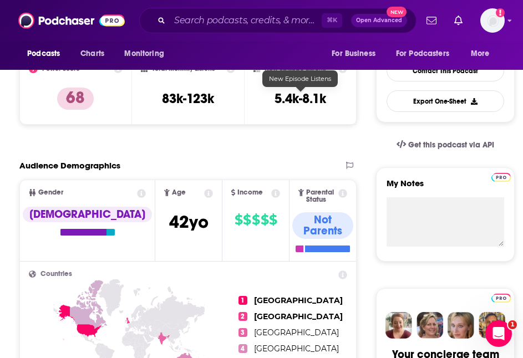
click at [318, 93] on h3 "5.4k-8.1k" at bounding box center [300, 98] width 52 height 17
copy div "5.4k-8.1k Export One-Sheet"
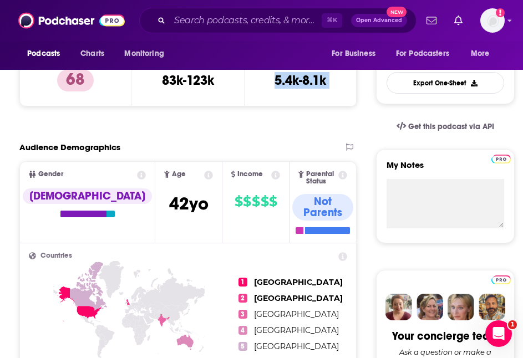
scroll to position [0, 0]
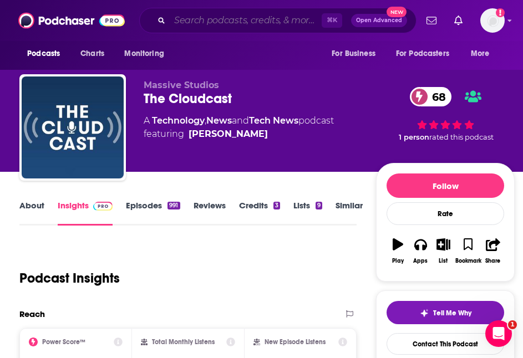
click at [282, 23] on input "Search podcasts, credits, & more..." at bounding box center [246, 21] width 152 height 18
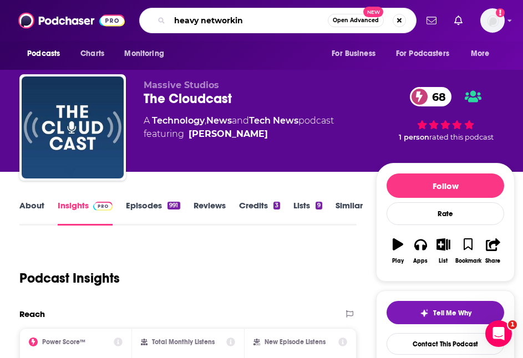
type input "heavy networking"
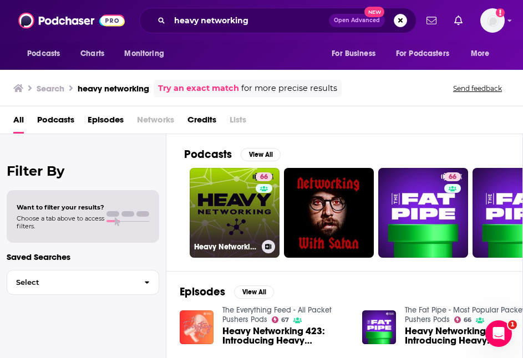
click at [231, 195] on link "66 Heavy Networking" at bounding box center [235, 213] width 90 height 90
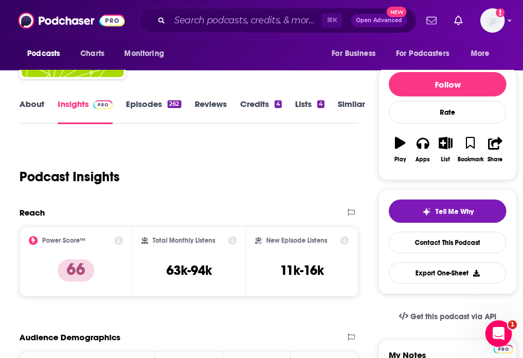
scroll to position [102, 0]
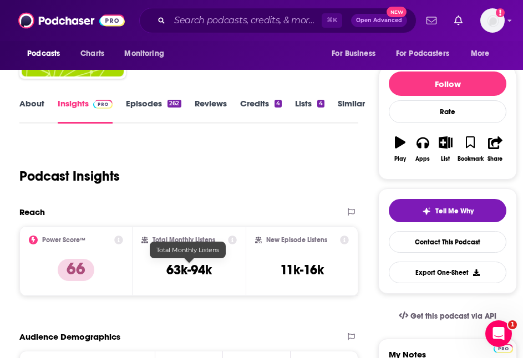
click at [190, 274] on h3 "63k-94k" at bounding box center [188, 270] width 45 height 17
copy div "63k-94k"
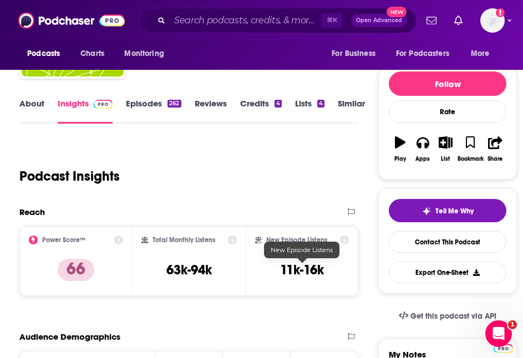
click at [298, 266] on h3 "11k-16k" at bounding box center [302, 270] width 44 height 17
copy div "11k-16k Export One-Sheet"
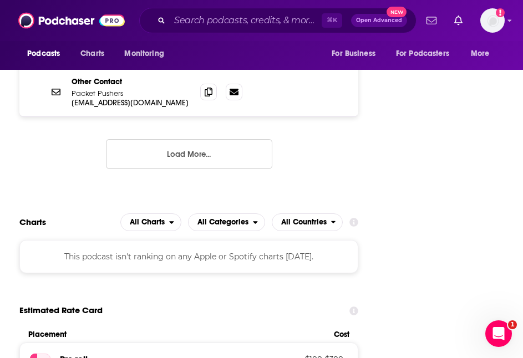
scroll to position [1937, 0]
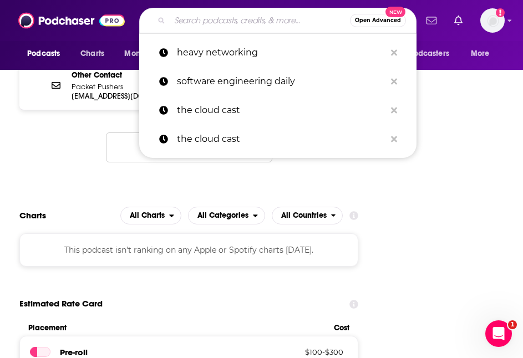
click at [237, 27] on input "Search podcasts, credits, & more..." at bounding box center [260, 21] width 180 height 18
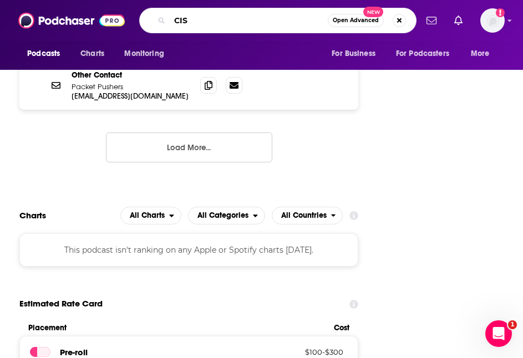
type input "CISO"
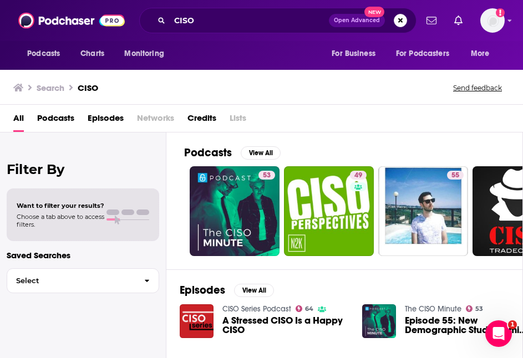
click at [255, 308] on link "CISO Series Podcast" at bounding box center [256, 308] width 69 height 9
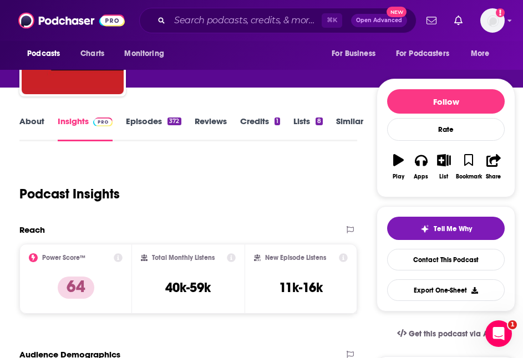
scroll to position [103, 0]
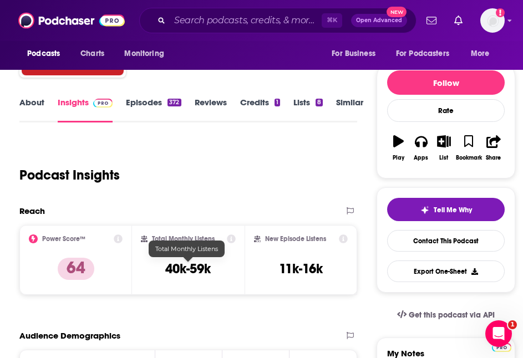
click at [205, 268] on h3 "40k-59k" at bounding box center [187, 269] width 45 height 17
copy div "40k-59k"
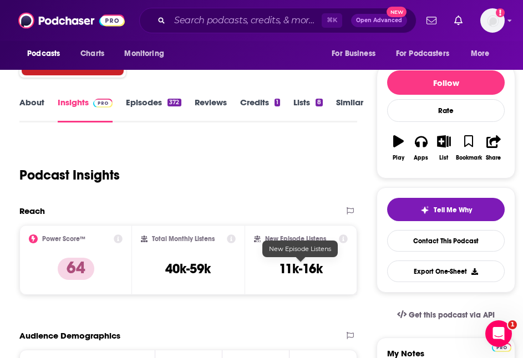
click at [314, 271] on h3 "11k-16k" at bounding box center [301, 269] width 44 height 17
copy div "11k-16k Export One-Sheet"
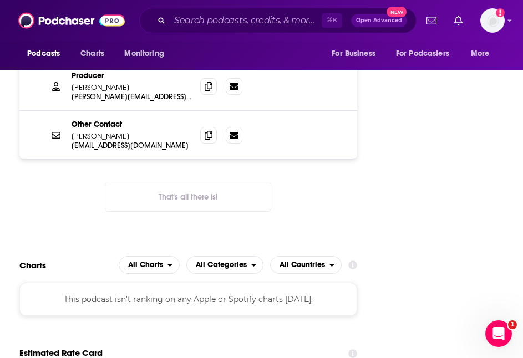
scroll to position [1705, 0]
